Goal: Check status: Check status

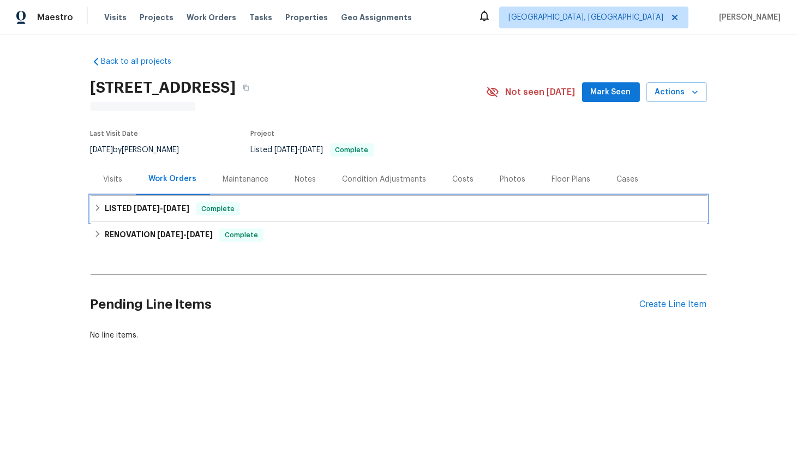
click at [94, 209] on icon at bounding box center [98, 208] width 8 height 8
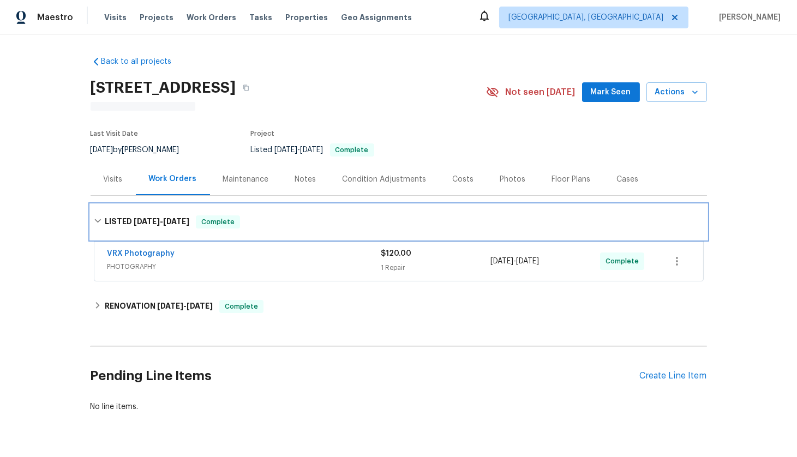
drag, startPoint x: 93, startPoint y: 220, endPoint x: 102, endPoint y: 228, distance: 12.0
click at [94, 220] on icon at bounding box center [98, 221] width 8 height 8
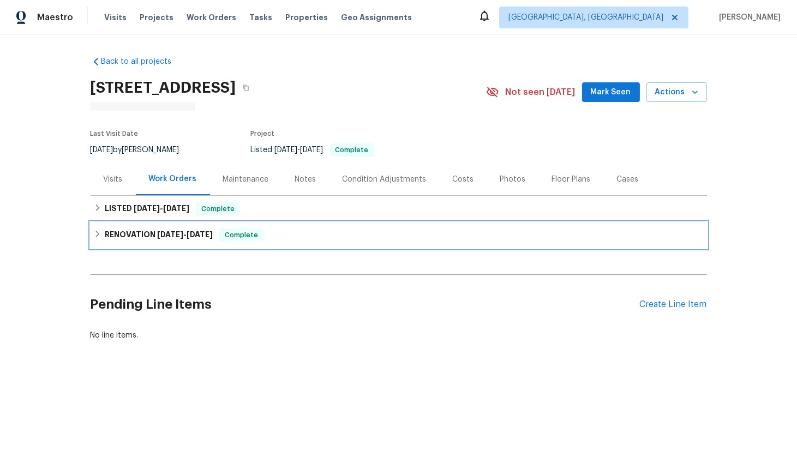
click at [91, 236] on div "RENOVATION [DATE] - [DATE] Complete" at bounding box center [399, 235] width 616 height 26
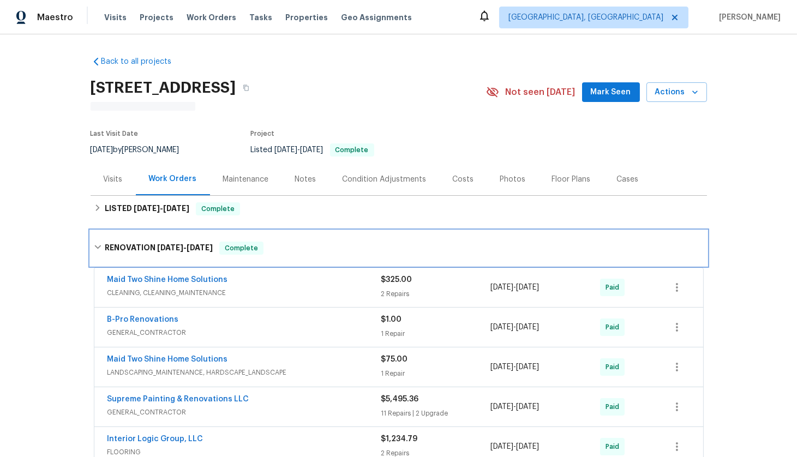
scroll to position [208, 0]
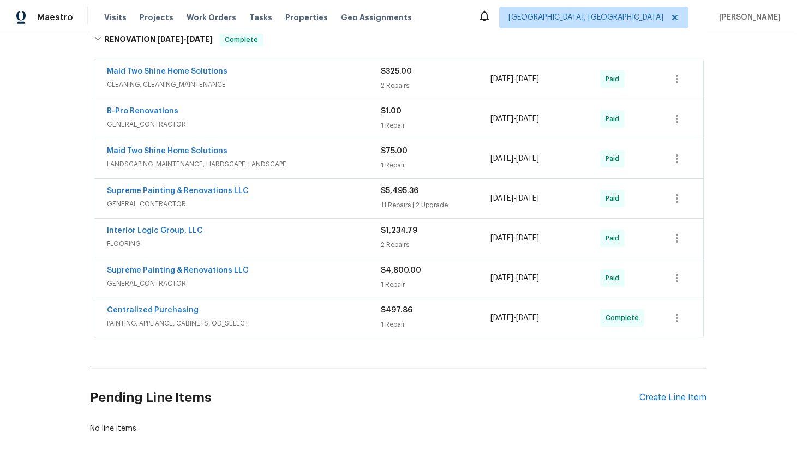
drag, startPoint x: 279, startPoint y: 320, endPoint x: 279, endPoint y: 313, distance: 6.5
click at [279, 319] on span "PAINTING, APPLIANCE, CABINETS, OD_SELECT" at bounding box center [244, 323] width 274 height 11
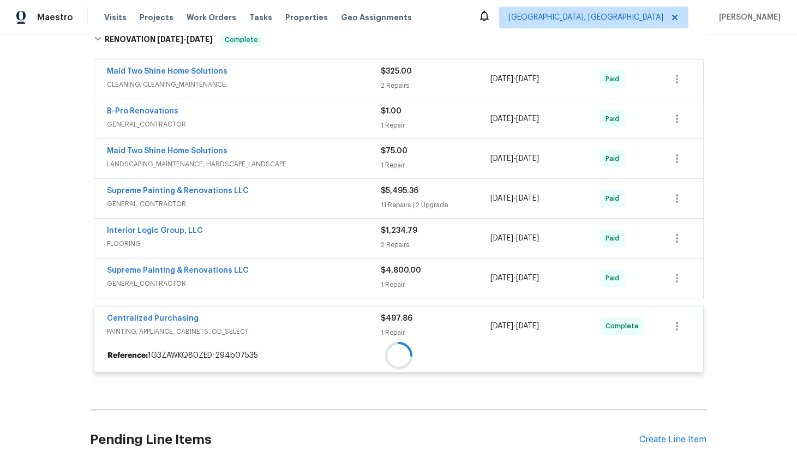
click at [279, 273] on div "Supreme Painting & Renovations LLC" at bounding box center [244, 271] width 274 height 13
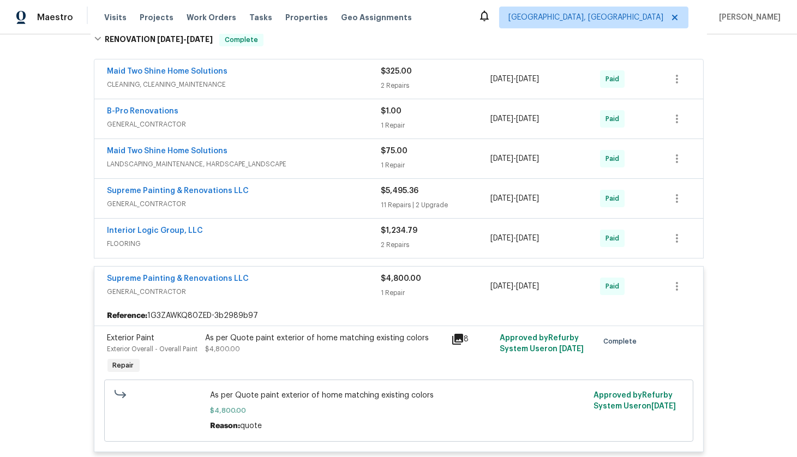
click at [278, 241] on span "FLOORING" at bounding box center [244, 243] width 274 height 11
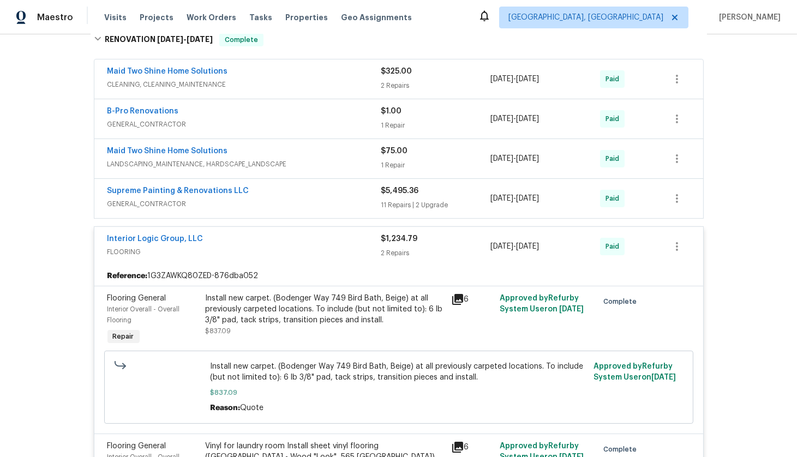
click at [287, 195] on div "Supreme Painting & Renovations LLC" at bounding box center [244, 191] width 274 height 13
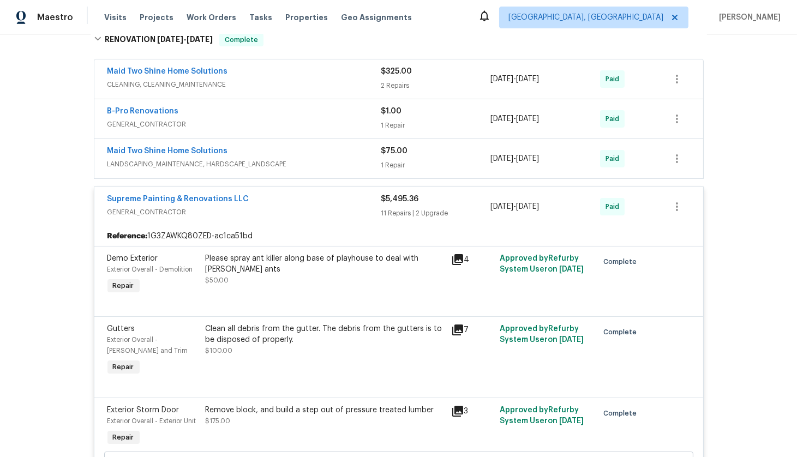
click at [289, 152] on div "Maid Two Shine Home Solutions" at bounding box center [244, 152] width 274 height 13
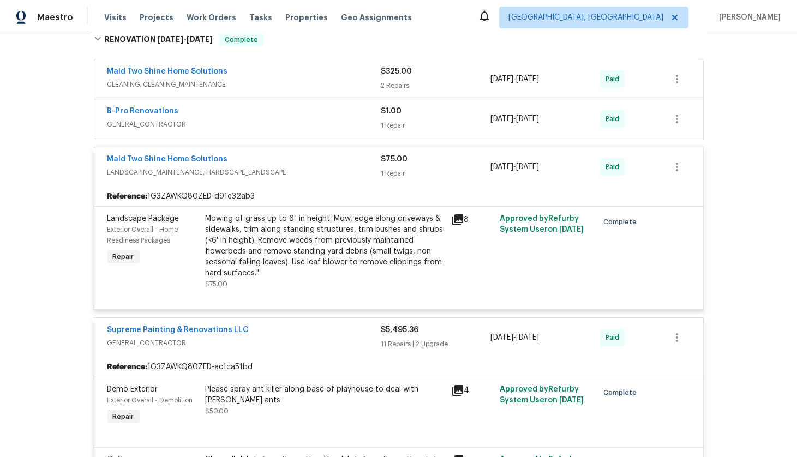
click at [258, 112] on div "B-Pro Renovations" at bounding box center [244, 112] width 274 height 13
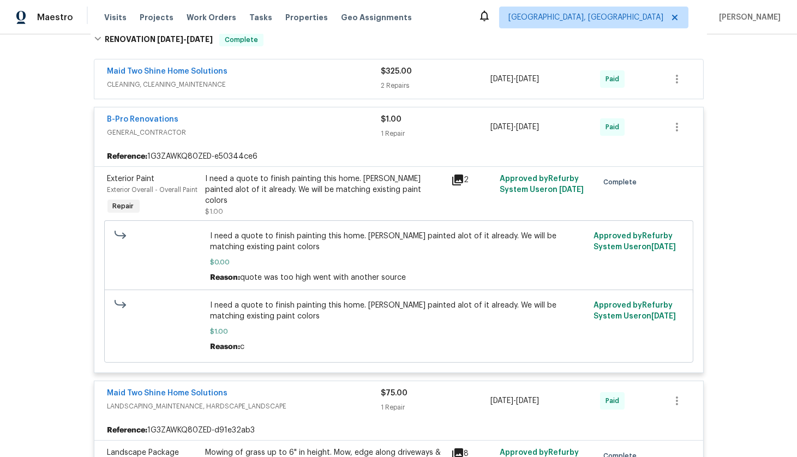
click at [290, 74] on div "Maid Two Shine Home Solutions" at bounding box center [244, 72] width 274 height 13
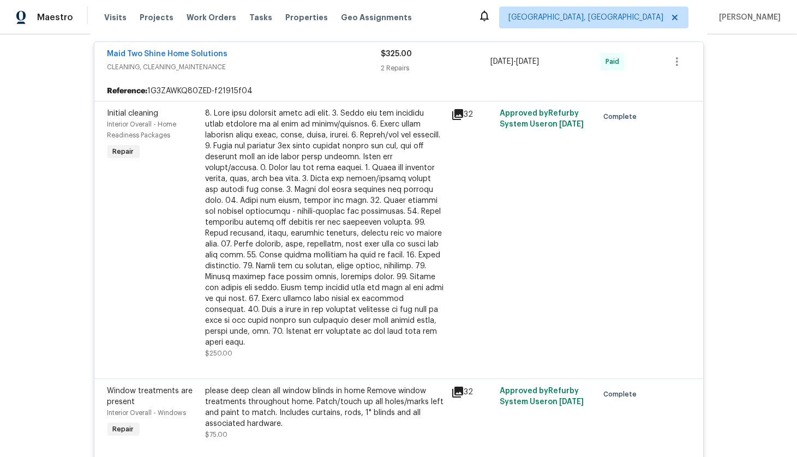
scroll to position [0, 0]
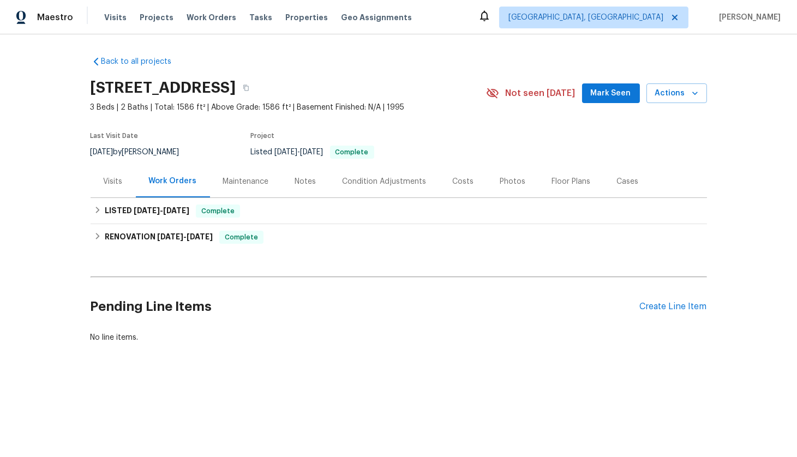
click at [101, 169] on div "Visits" at bounding box center [113, 181] width 45 height 32
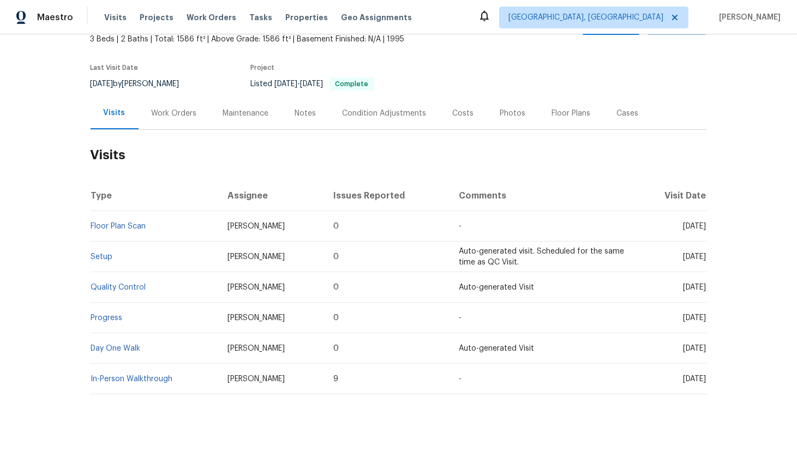
scroll to position [88, 0]
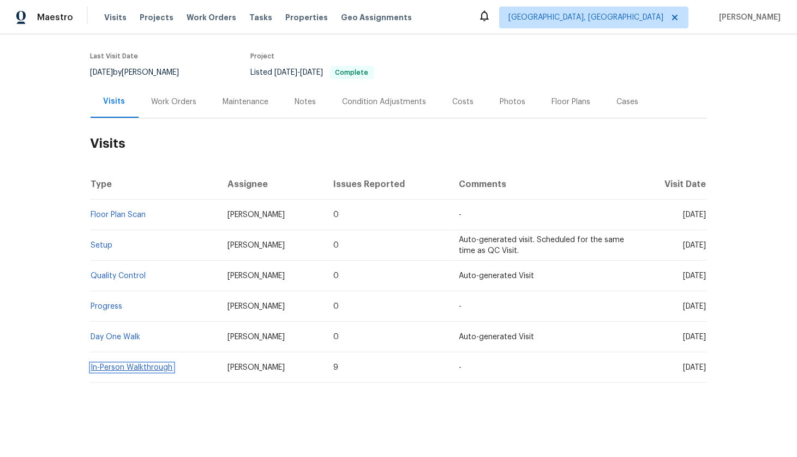
click at [112, 364] on link "In-Person Walkthrough" at bounding box center [132, 368] width 82 height 8
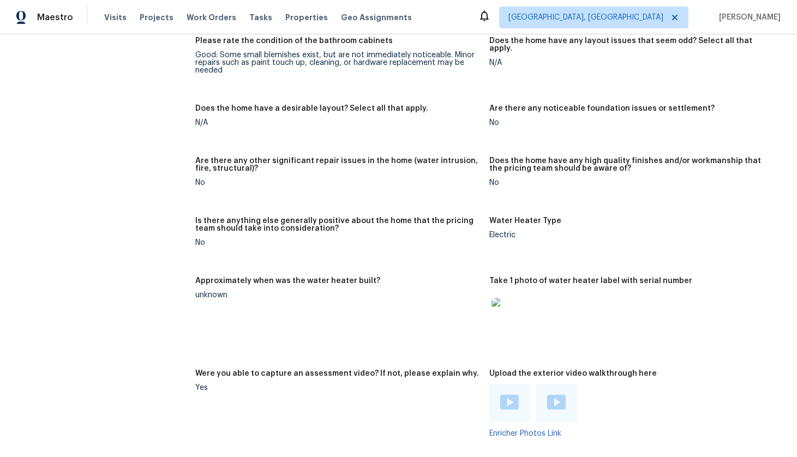
scroll to position [1788, 0]
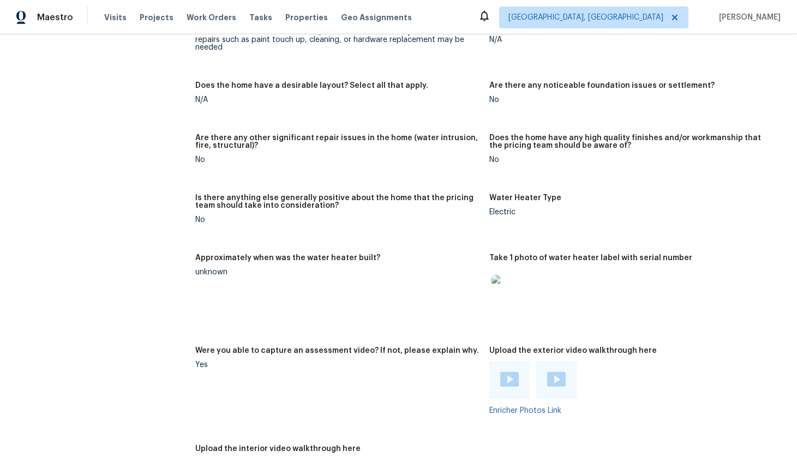
click at [498, 275] on img at bounding box center [508, 292] width 35 height 35
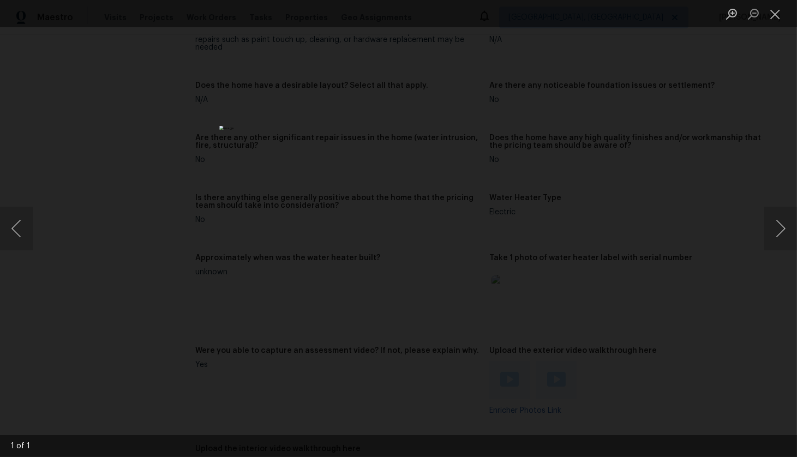
click at [594, 257] on div "Lightbox" at bounding box center [398, 228] width 797 height 457
